Goal: Transaction & Acquisition: Purchase product/service

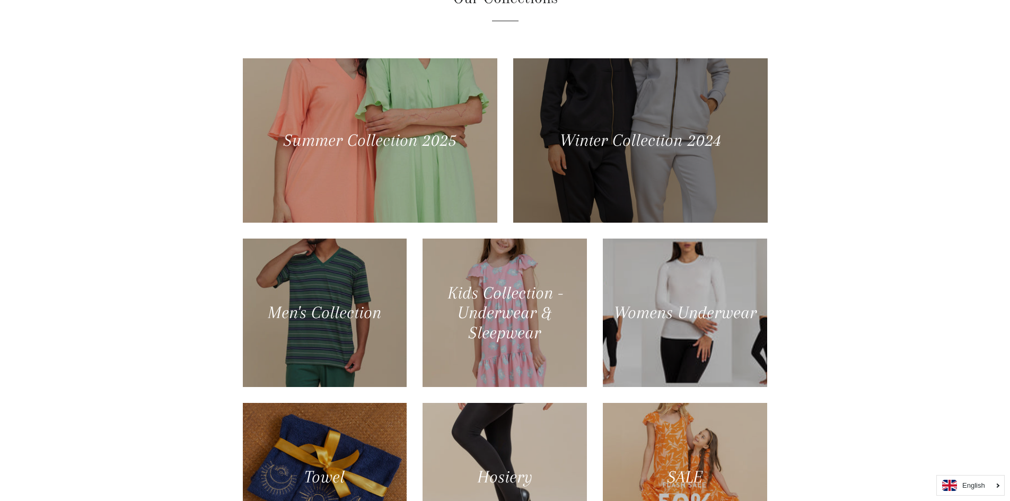
scroll to position [566, 0]
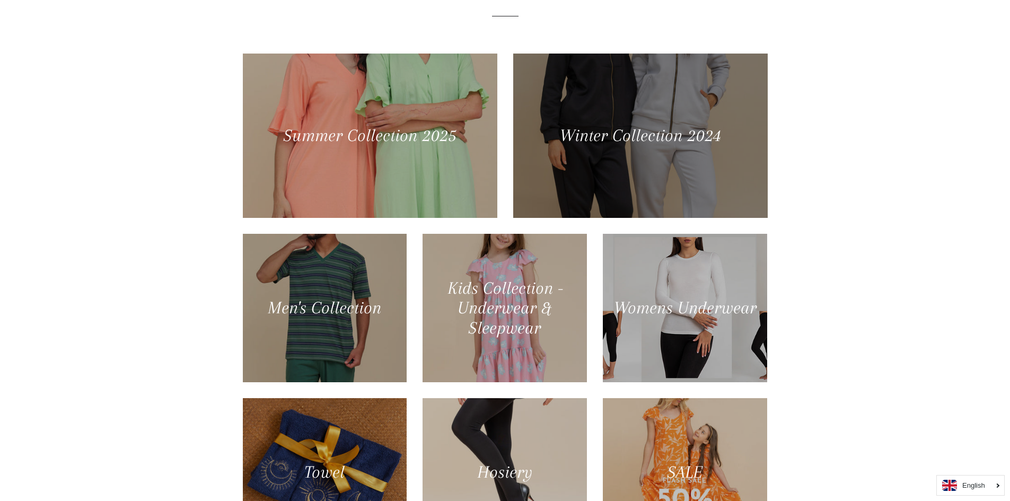
click at [664, 148] on div at bounding box center [640, 135] width 262 height 169
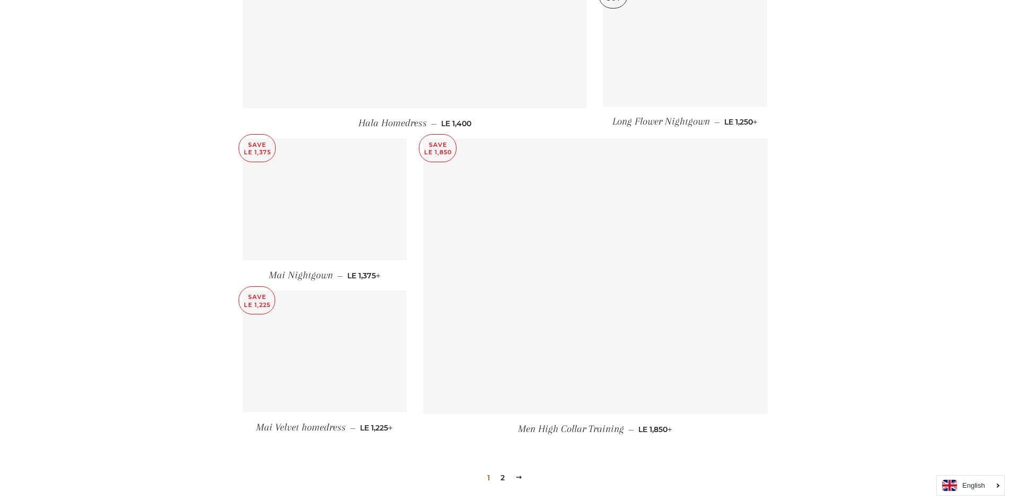
scroll to position [1399, 0]
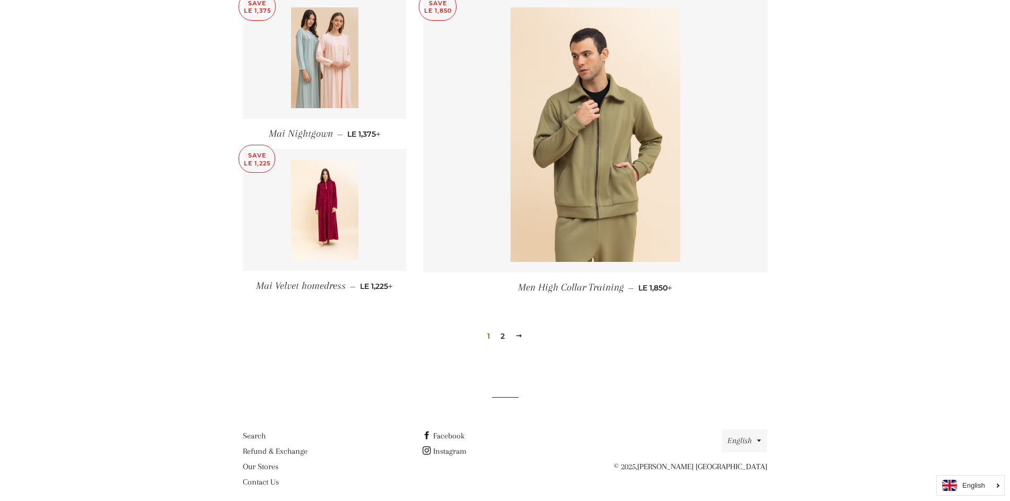
click at [505, 328] on link "2" at bounding box center [502, 336] width 13 height 16
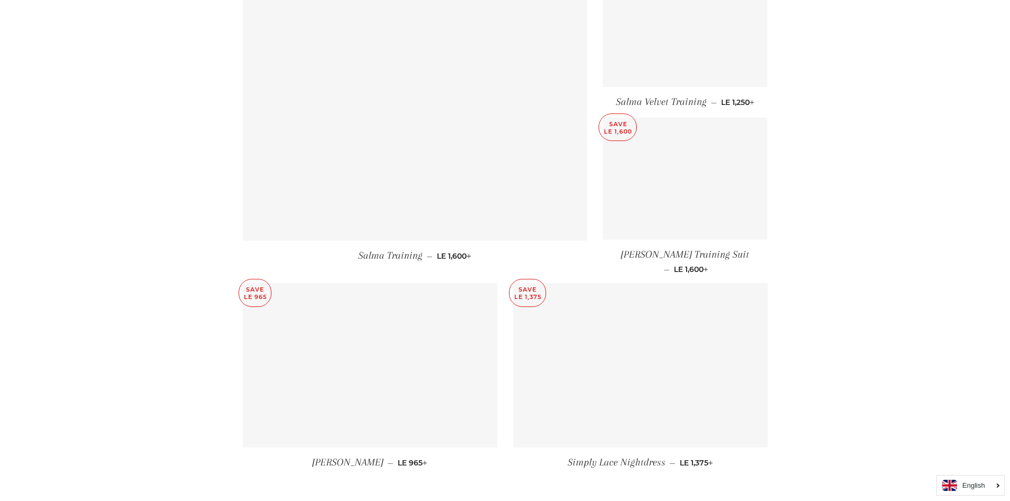
scroll to position [1131, 0]
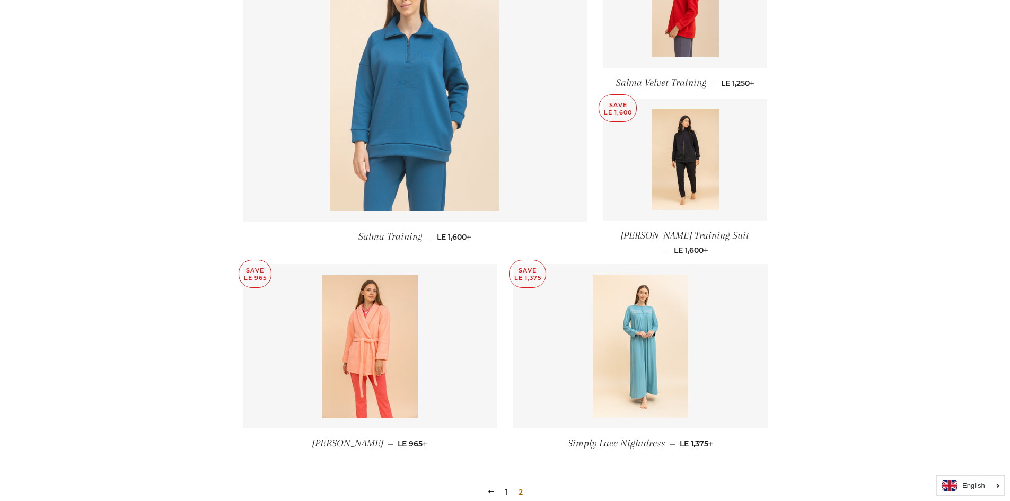
click at [416, 145] on img at bounding box center [415, 84] width 170 height 255
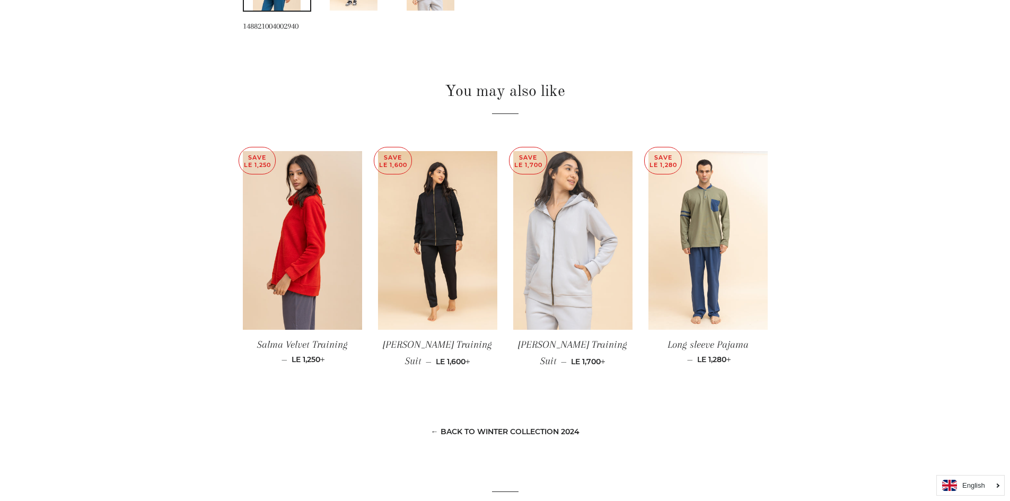
scroll to position [818, 0]
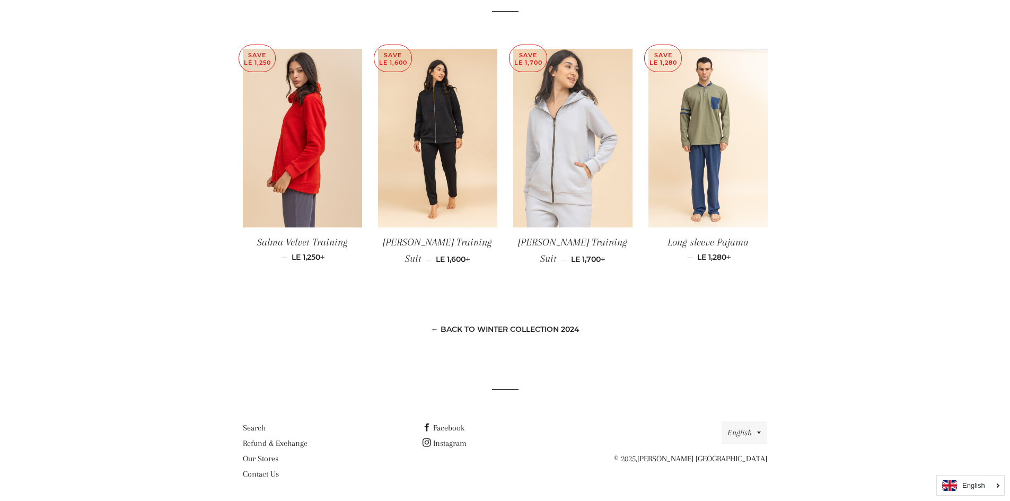
click at [557, 155] on img at bounding box center [572, 138] width 119 height 179
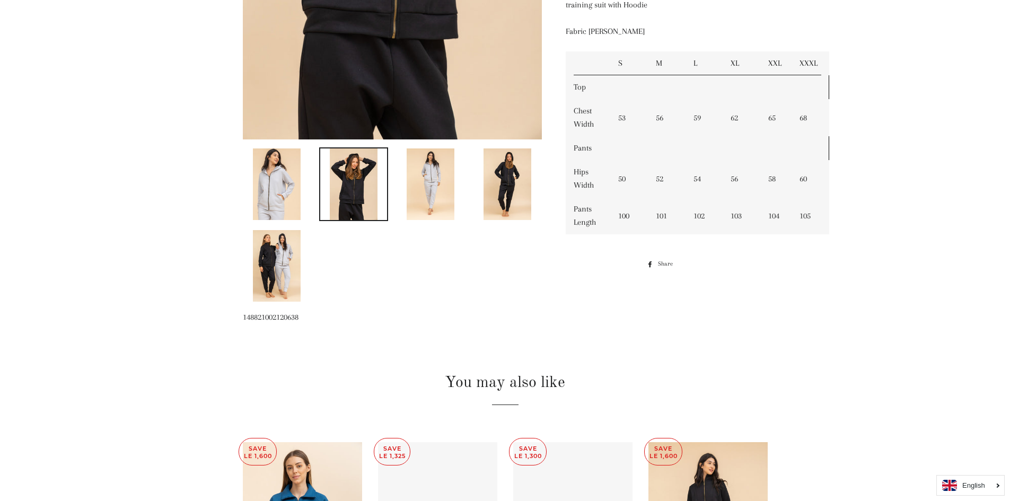
scroll to position [772, 0]
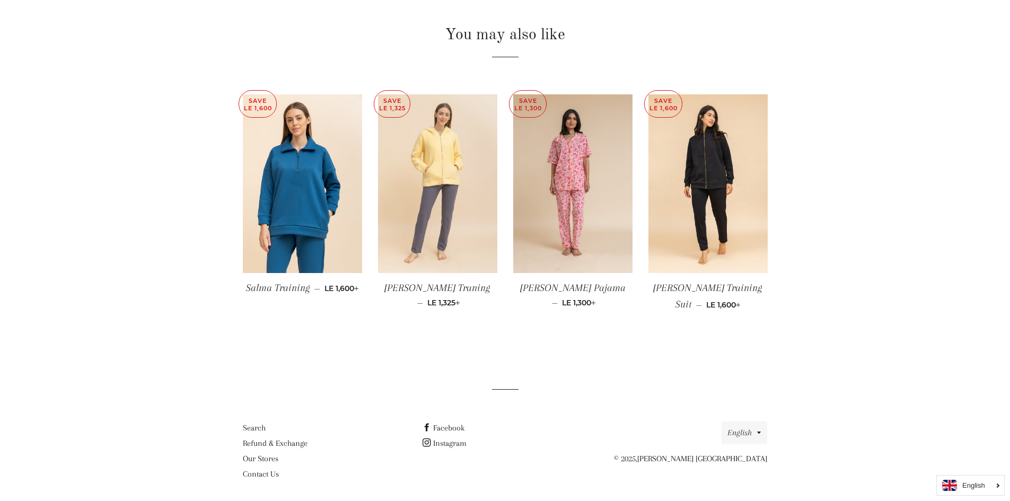
click at [451, 215] on img at bounding box center [437, 183] width 119 height 179
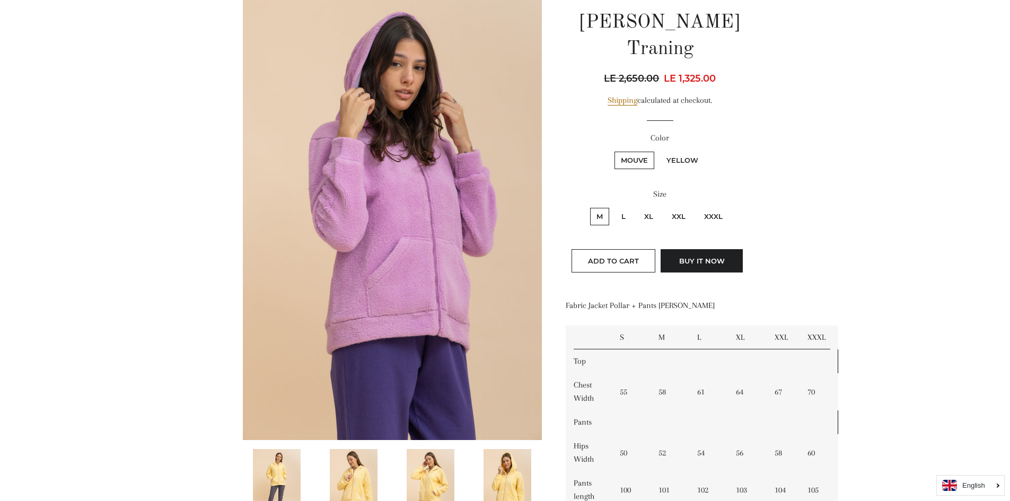
scroll to position [142, 0]
